Goal: Information Seeking & Learning: Learn about a topic

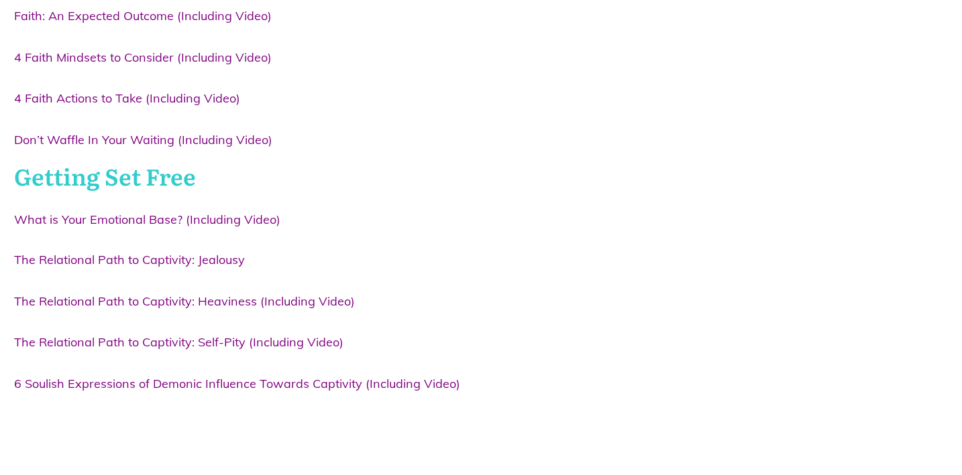
scroll to position [1006, 0]
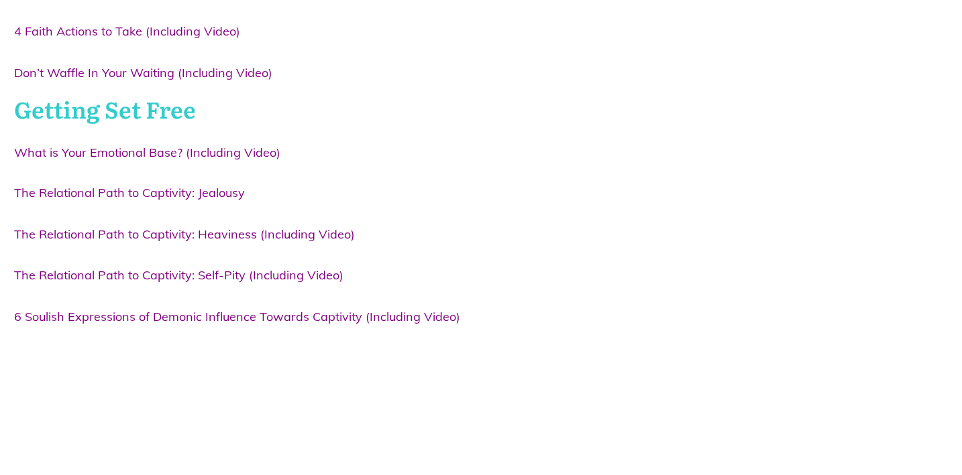
click at [198, 320] on link "6 Soulish Expressions of Demonic Influence Towards Captivity (Including Video)" at bounding box center [237, 317] width 446 height 15
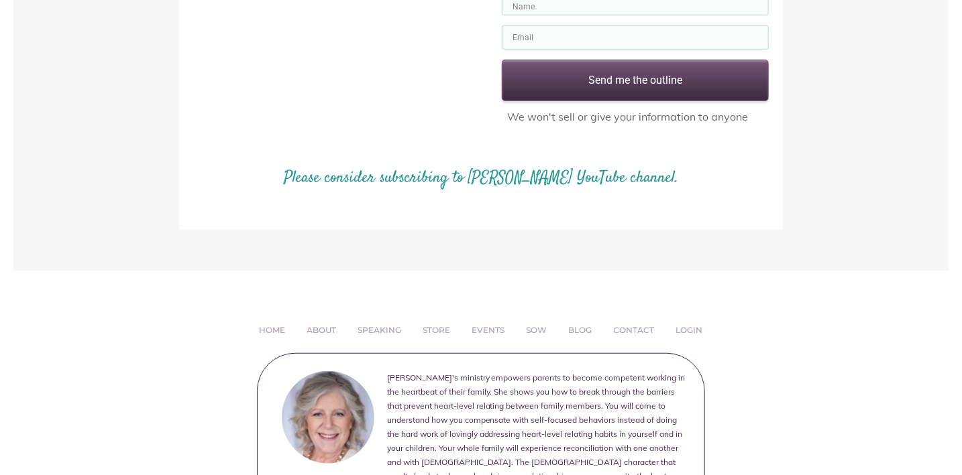
scroll to position [402, 0]
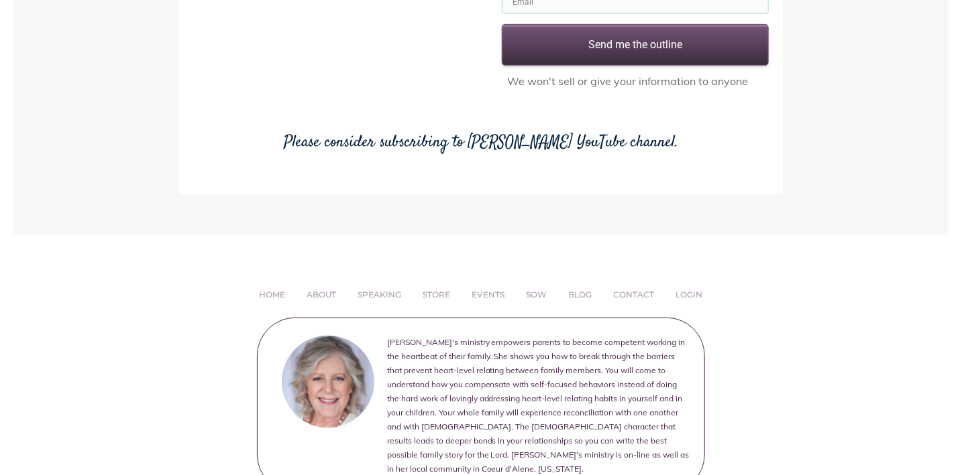
click at [575, 138] on link "Please consider subscribing to [PERSON_NAME] YouTube channel." at bounding box center [481, 142] width 394 height 23
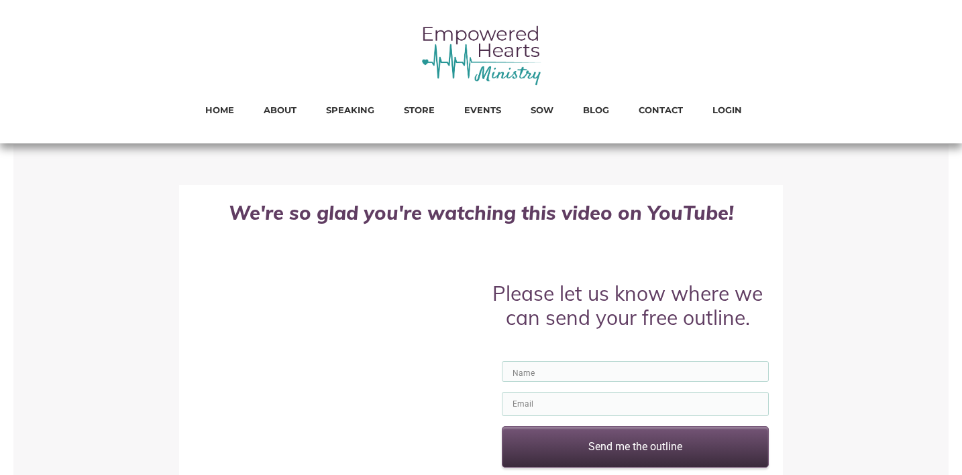
scroll to position [459, 0]
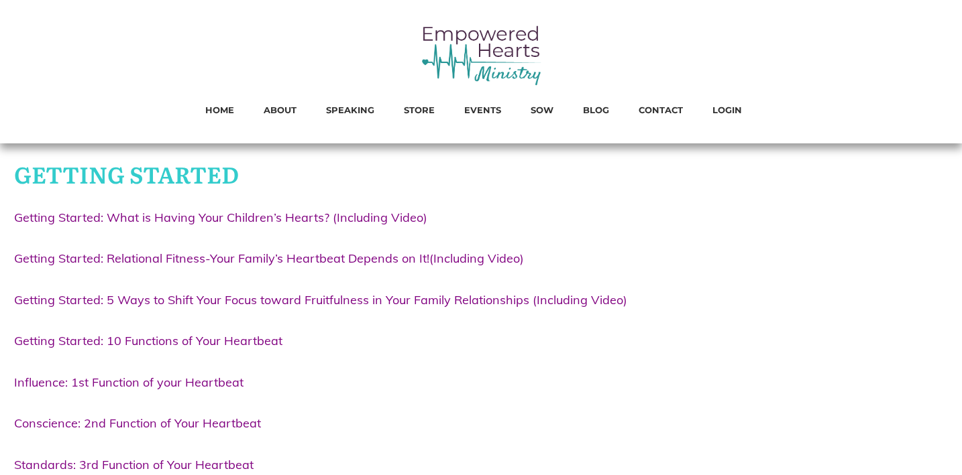
scroll to position [1006, 0]
